Goal: Transaction & Acquisition: Purchase product/service

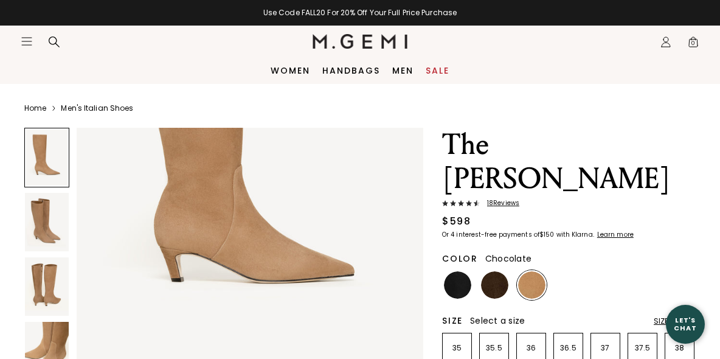
click at [489, 271] on img at bounding box center [494, 284] width 27 height 27
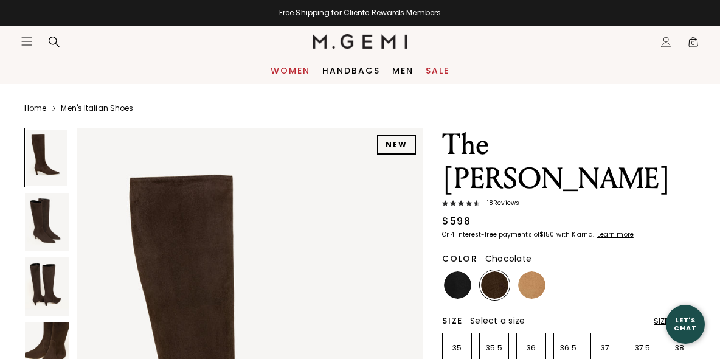
click at [297, 75] on link "Women" at bounding box center [290, 71] width 40 height 10
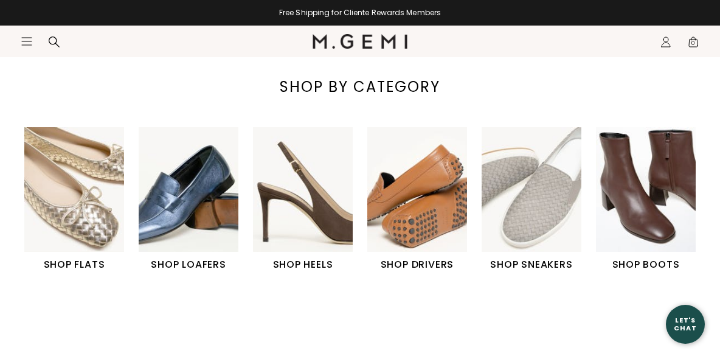
scroll to position [353, 0]
click at [102, 194] on img "1 / 6" at bounding box center [74, 188] width 100 height 125
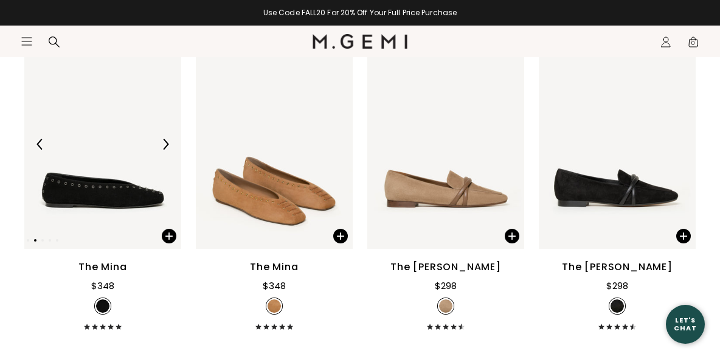
click at [146, 194] on img at bounding box center [102, 144] width 157 height 209
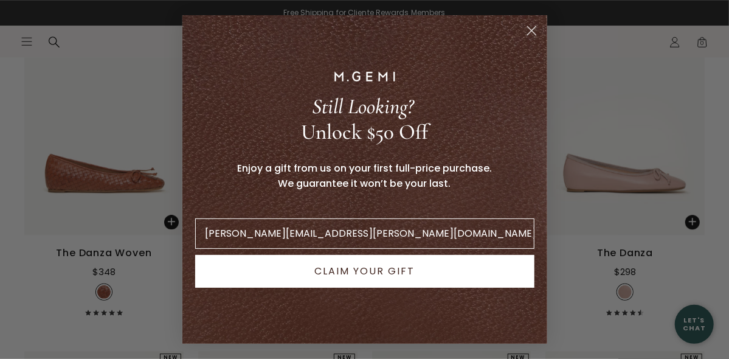
type input "[PERSON_NAME][EMAIL_ADDRESS][PERSON_NAME][DOMAIN_NAME]"
click at [499, 192] on div "Enjoy a gift from us on your first full-price purchase. We guarantee it won’t b…" at bounding box center [364, 183] width 346 height 58
click at [365, 272] on button "CLAIM YOUR GIFT" at bounding box center [364, 271] width 339 height 33
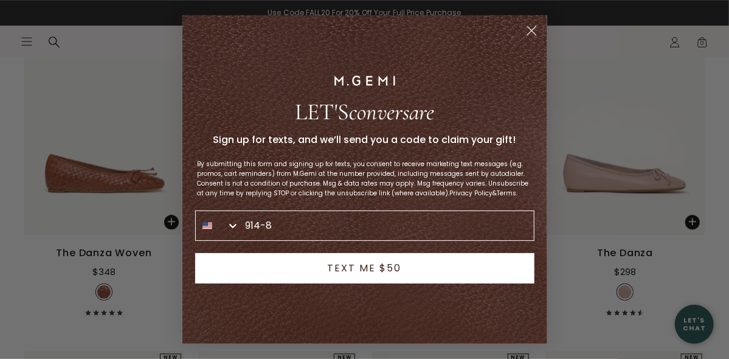
type input "[PHONE_NUMBER]"
click at [346, 273] on button "TEXT ME $50" at bounding box center [364, 268] width 339 height 30
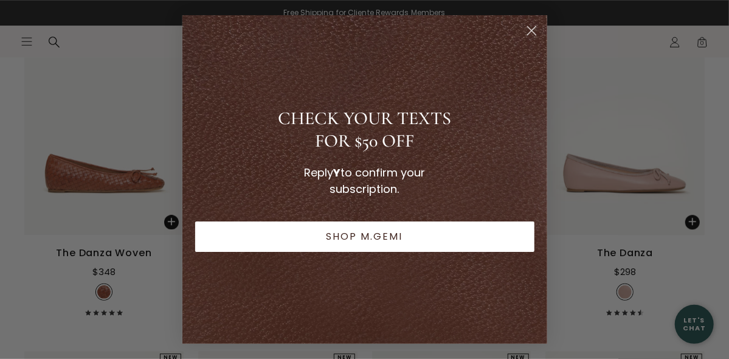
click at [529, 31] on circle "Close dialog" at bounding box center [531, 31] width 20 height 20
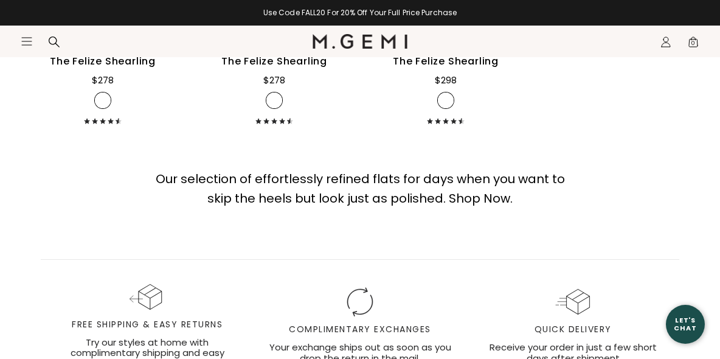
scroll to position [6160, 0]
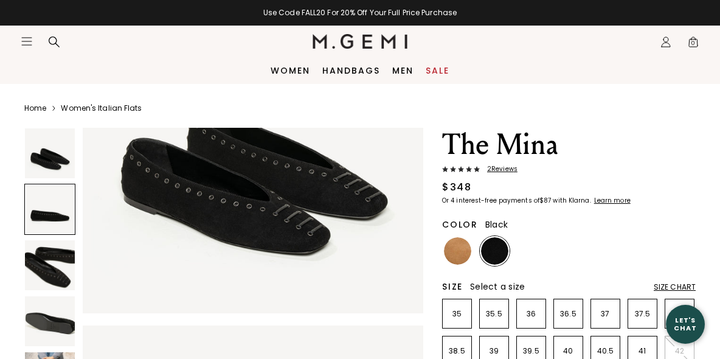
scroll to position [150, 0]
